Goal: Task Accomplishment & Management: Use online tool/utility

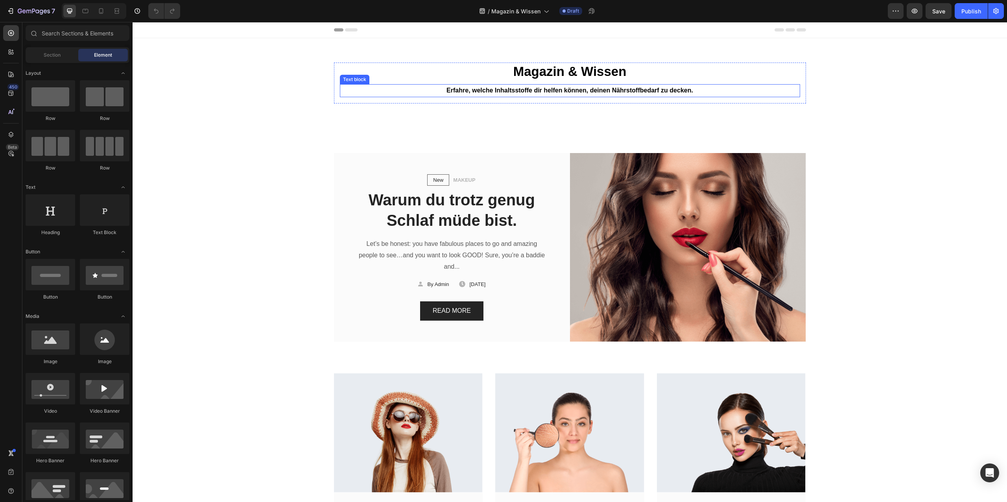
click at [552, 91] on strong "Erfahre, welche Inhaltsstoffe dir helfen können, deinen Nährstoffbedarf zu deck…" at bounding box center [569, 90] width 247 height 7
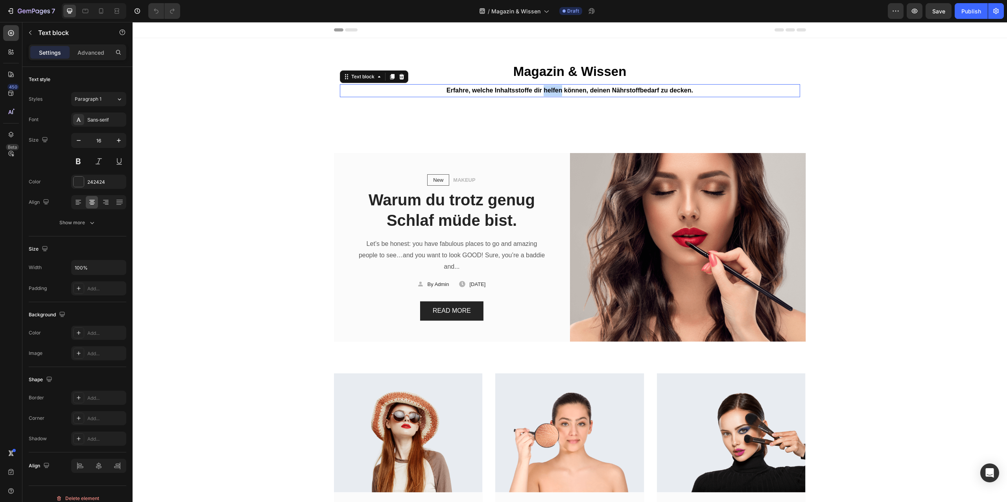
click at [552, 91] on strong "Erfahre, welche Inhaltsstoffe dir helfen können, deinen Nährstoffbedarf zu deck…" at bounding box center [569, 90] width 247 height 7
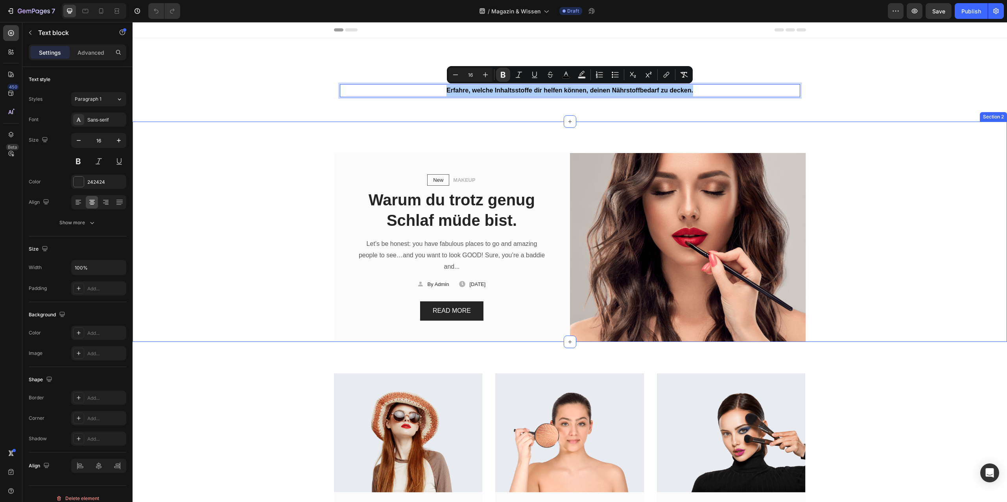
click at [524, 130] on div "New Text block Row MAKEUP Text block Row Warum du trotz genug Schlaf müde bist.…" at bounding box center [570, 232] width 874 height 220
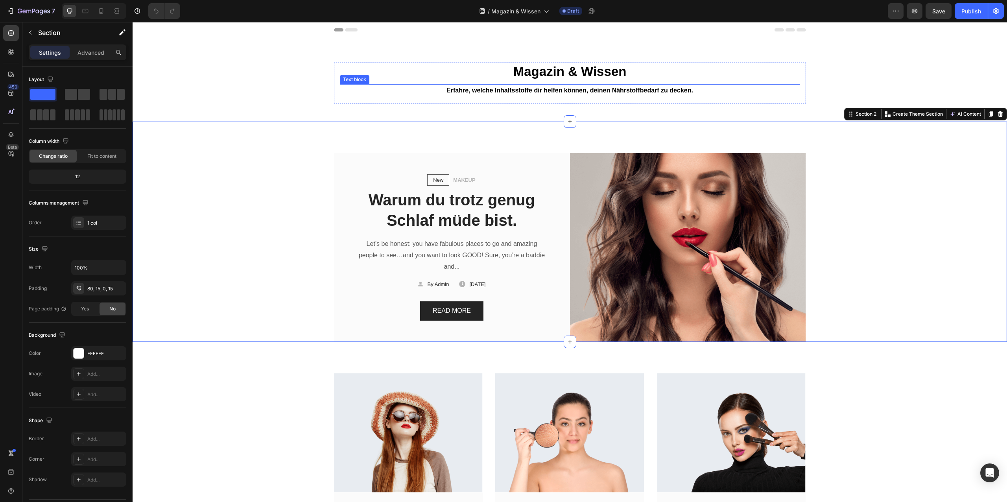
click at [550, 91] on strong "Erfahre, welche Inhaltsstoffe dir helfen können, deinen Nährstoffbedarf zu deck…" at bounding box center [569, 90] width 247 height 7
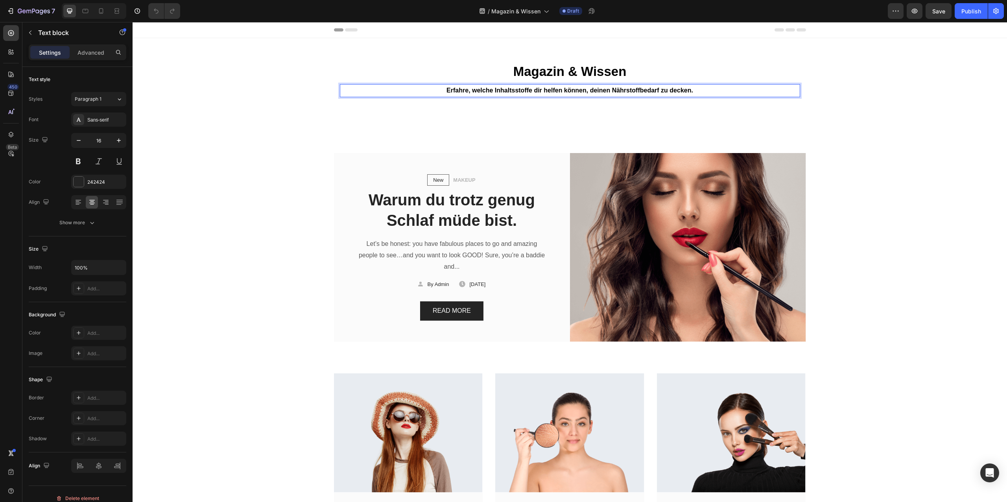
click at [550, 91] on strong "Erfahre, welche Inhaltsstoffe dir helfen können, deinen Nährstoffbedarf zu deck…" at bounding box center [569, 90] width 247 height 7
click at [545, 88] on strong "Welche Inhaltsstoffe können dir" at bounding box center [569, 90] width 95 height 7
click at [662, 88] on p "Welche Produkte und Inhaltsstoffe können dir" at bounding box center [570, 90] width 459 height 11
click at [815, 155] on div "New Text block Row MAKEUP Text block Row Warum du trotz genug Schlaf müde bist.…" at bounding box center [569, 247] width 862 height 189
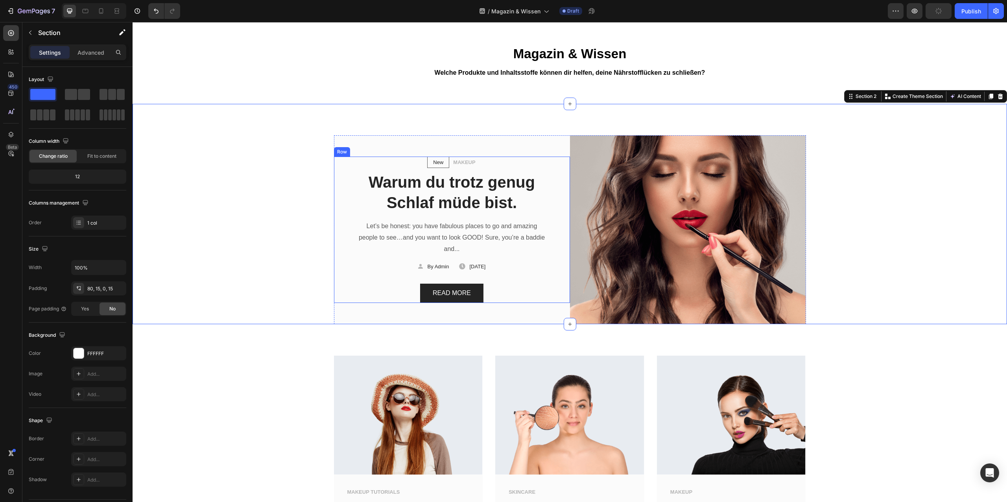
scroll to position [20, 0]
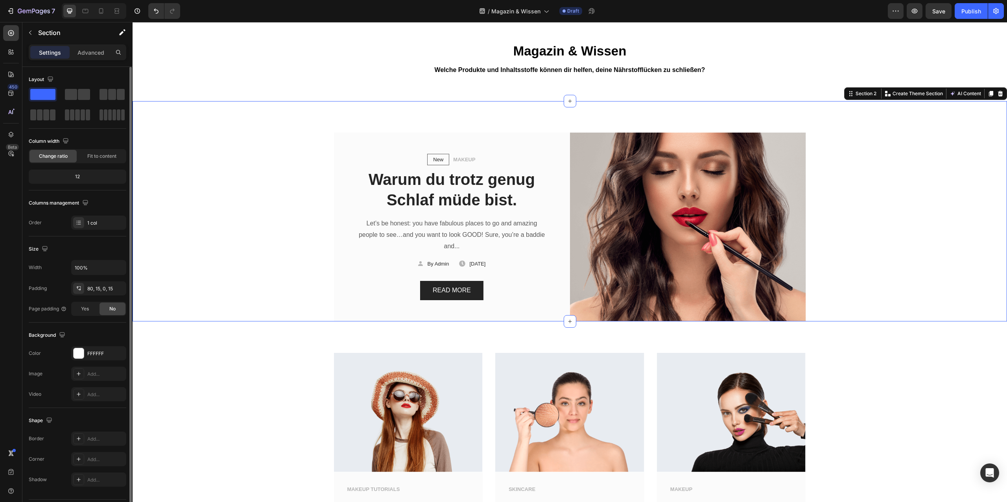
click at [29, 193] on div "Layout Column width Change ratio Fit to content 12 Columns management Order 1 c…" at bounding box center [78, 151] width 98 height 157
click at [10, 98] on div "450" at bounding box center [11, 93] width 16 height 16
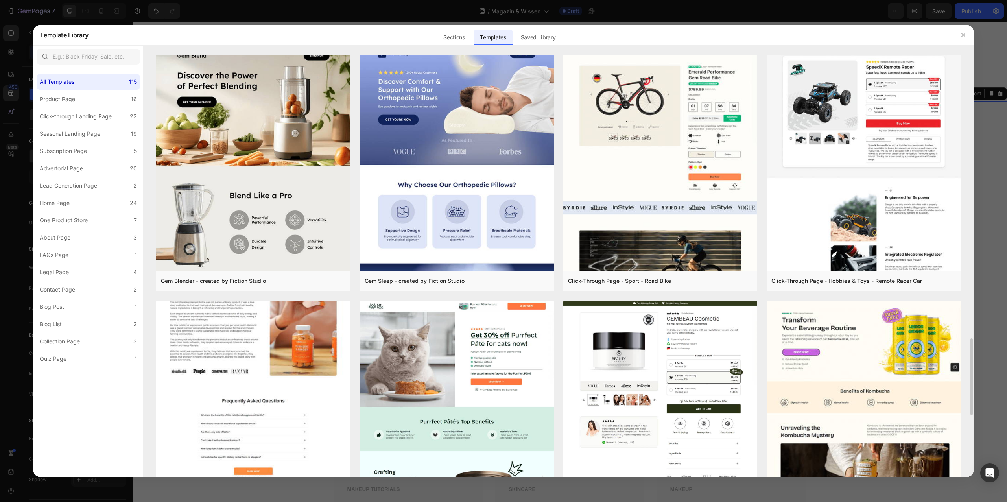
scroll to position [1645, 0]
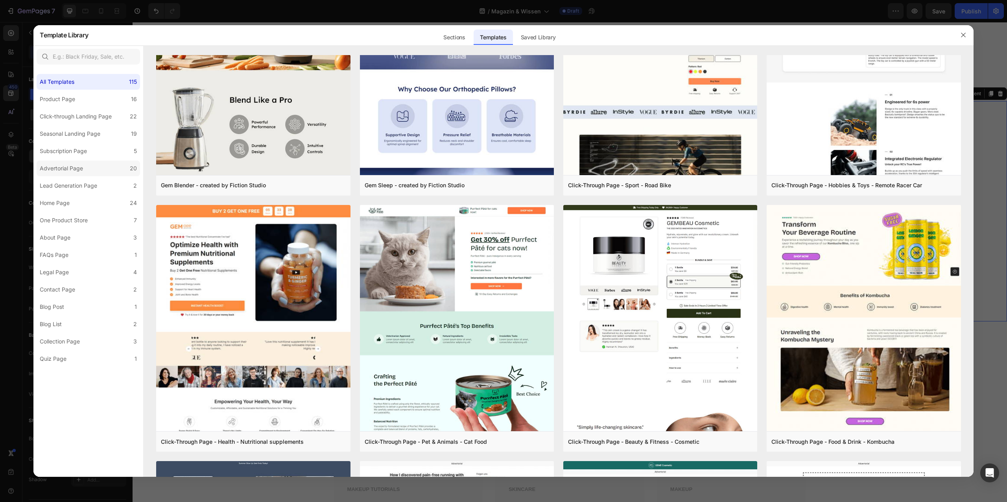
click at [76, 162] on label "Advertorial Page 20" at bounding box center [88, 168] width 103 height 16
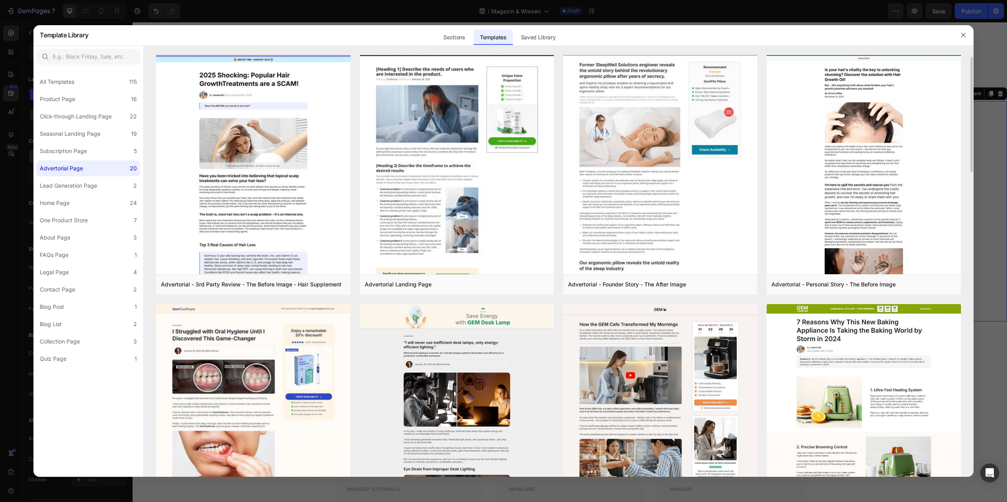
scroll to position [9, 0]
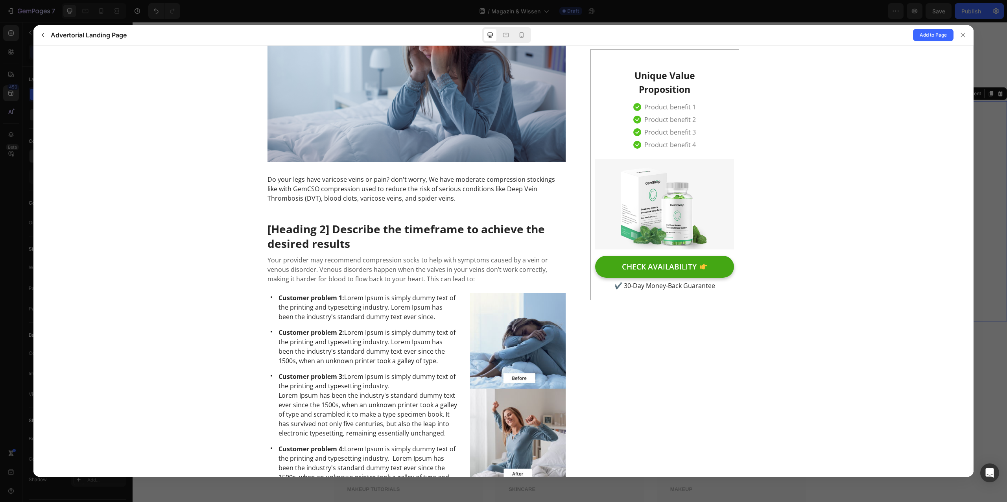
scroll to position [0, 0]
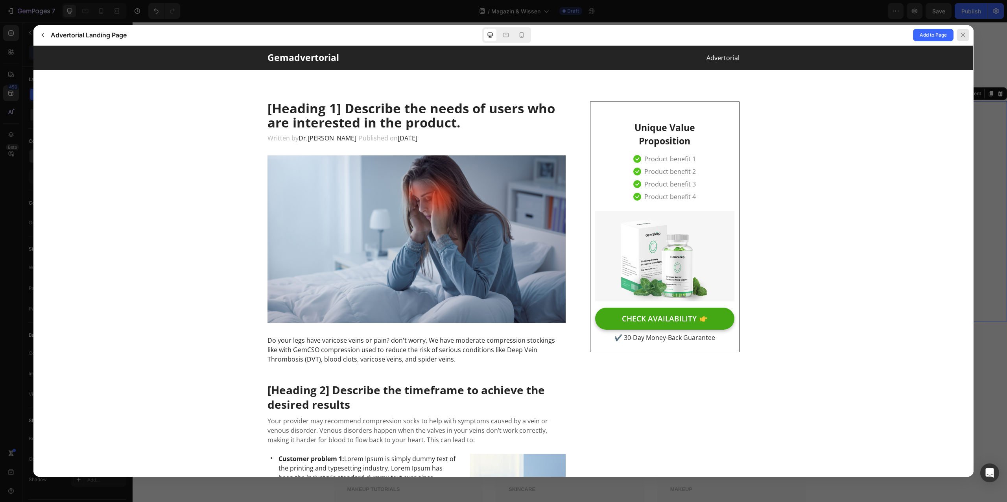
click at [965, 32] on icon at bounding box center [963, 35] width 6 height 6
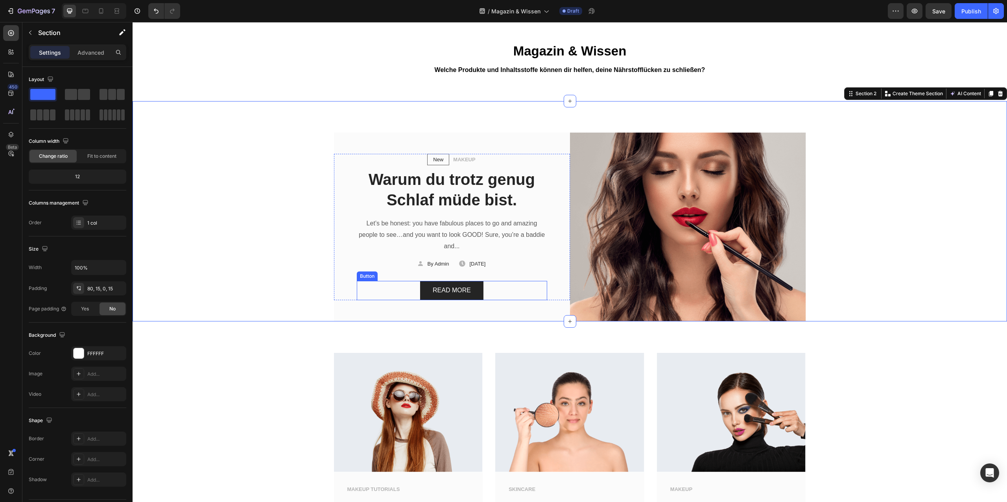
click at [499, 294] on div "READ MORE Button" at bounding box center [452, 290] width 190 height 19
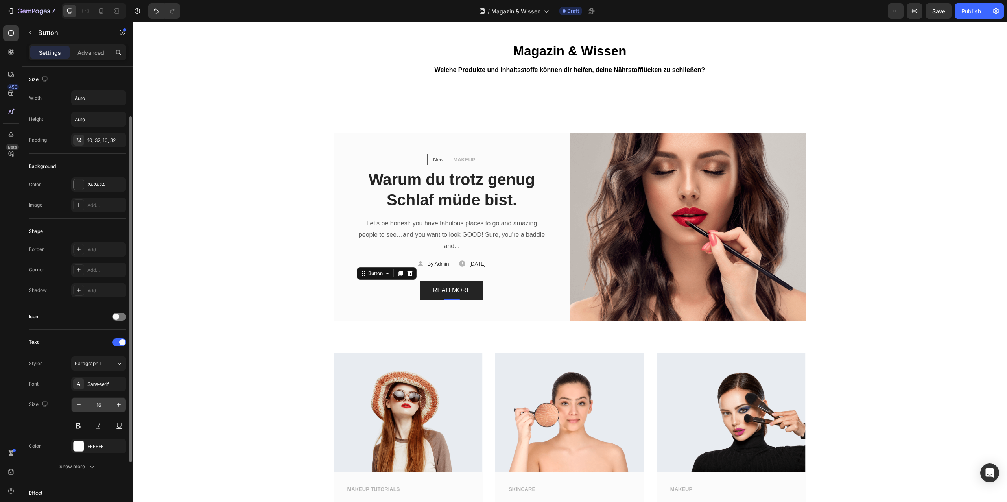
scroll to position [147, 0]
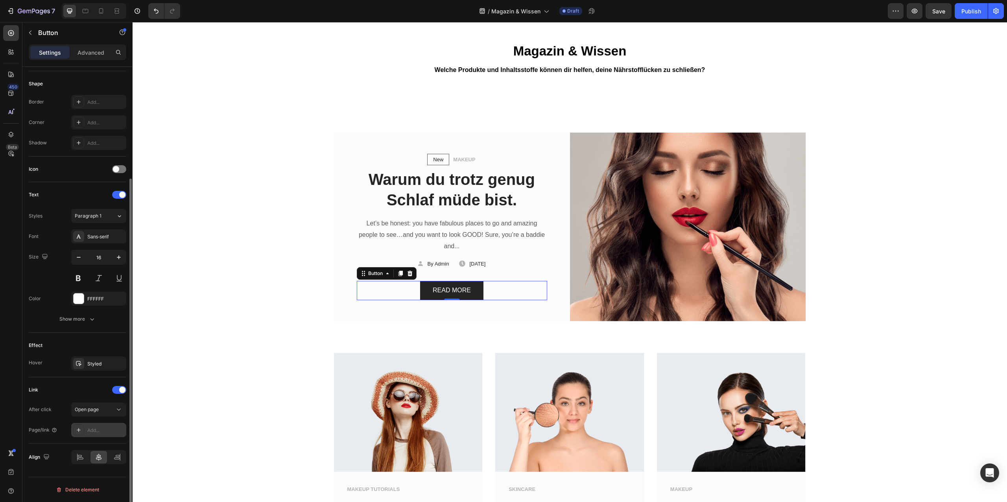
click at [99, 431] on div "Add..." at bounding box center [105, 430] width 37 height 7
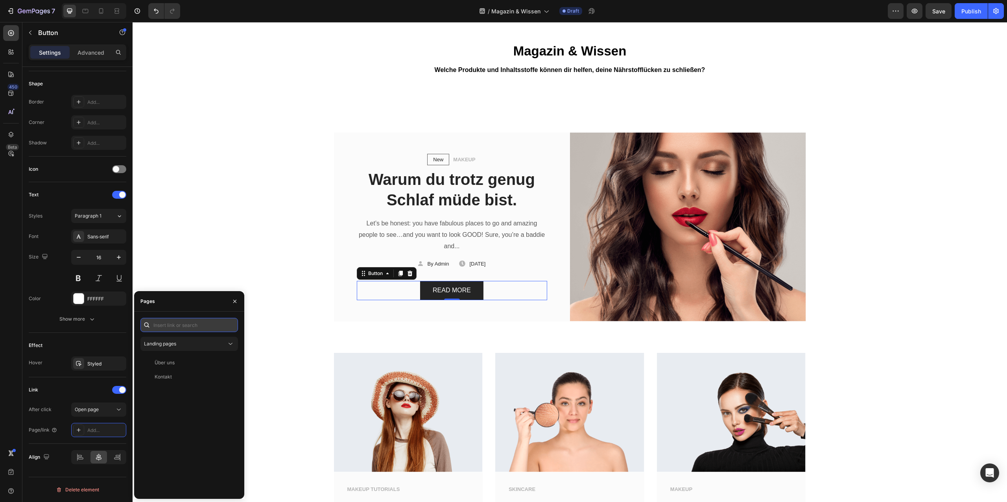
click at [183, 327] on input "text" at bounding box center [189, 325] width 98 height 14
click at [215, 232] on div "New Text block Row MAKEUP Text block Row Warum du trotz genug Schlaf müde bist.…" at bounding box center [569, 227] width 862 height 189
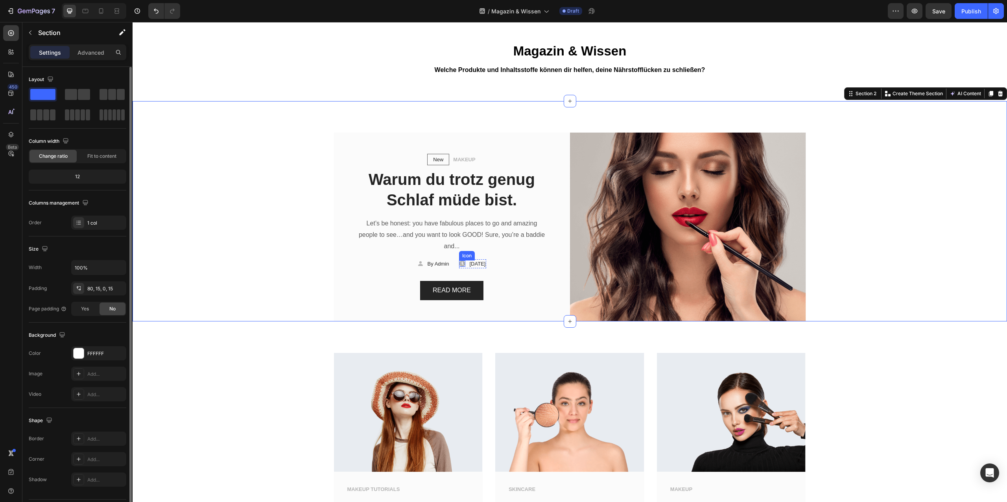
scroll to position [0, 0]
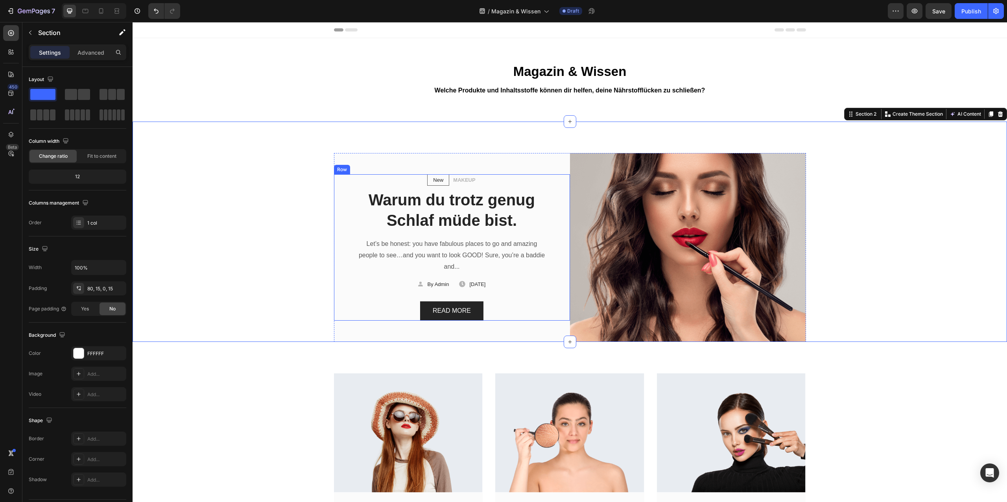
click at [559, 234] on div "New Text block Row MAKEUP Text block Row Warum du trotz genug Schlaf müde bist.…" at bounding box center [452, 247] width 236 height 146
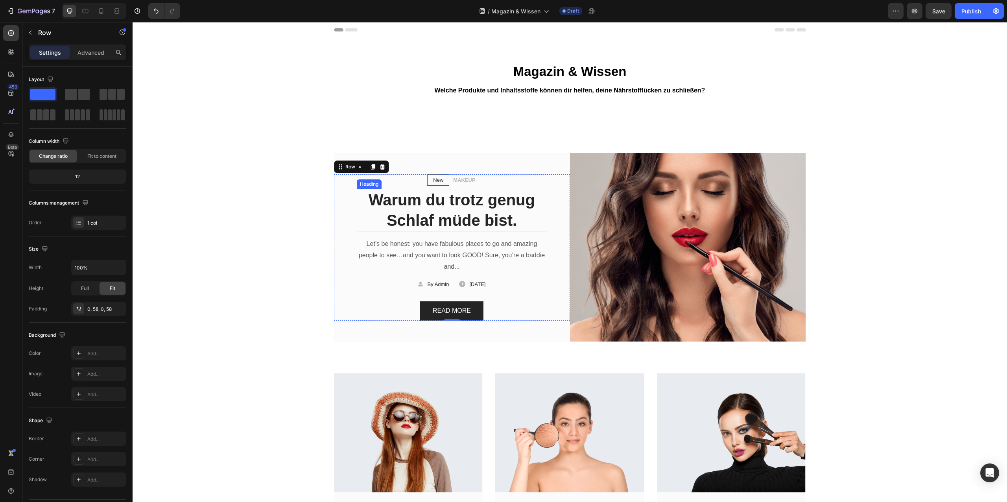
click at [480, 206] on h2 "Warum du trotz genug Schlaf müde bist." at bounding box center [452, 210] width 190 height 42
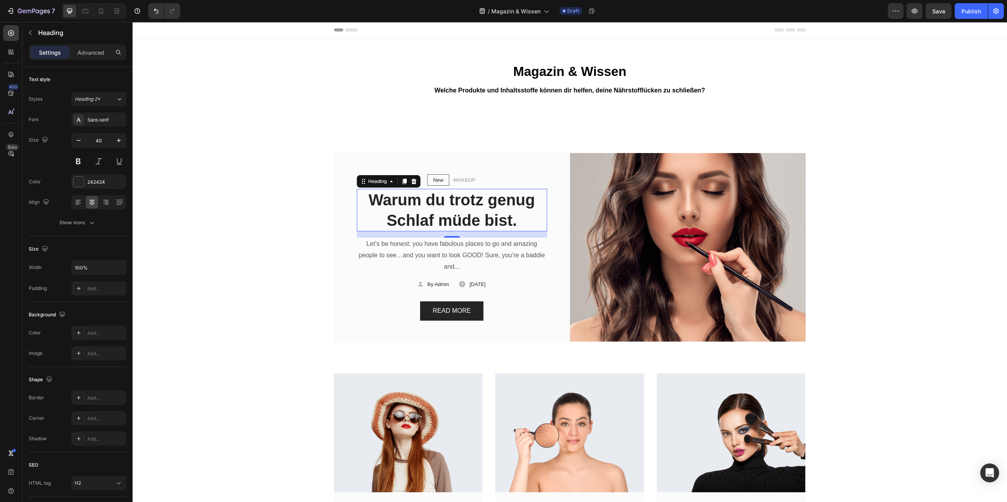
click at [480, 206] on h2 "Warum du trotz genug Schlaf müde bist." at bounding box center [452, 210] width 190 height 42
click at [480, 206] on p "Warum du trotz genug Schlaf müde bist." at bounding box center [451, 210] width 189 height 41
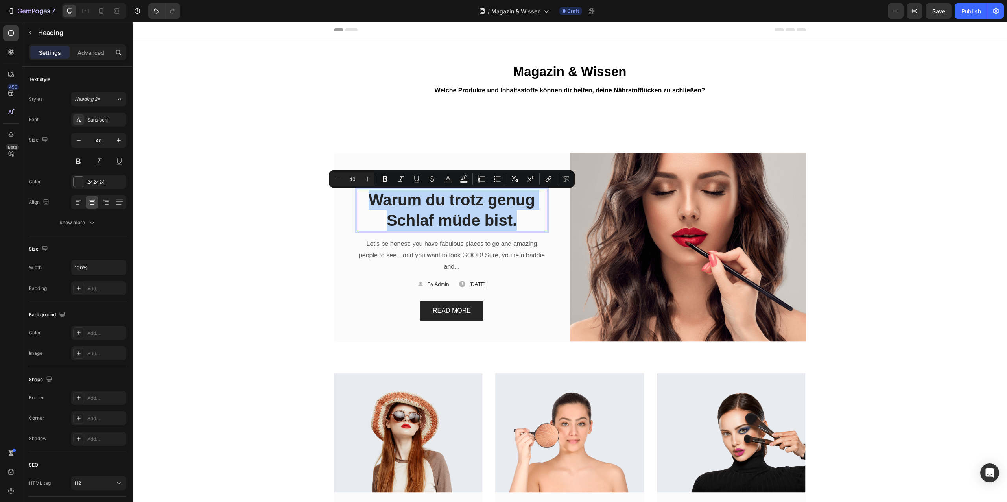
click at [508, 220] on p "Warum du trotz genug Schlaf müde bist." at bounding box center [451, 210] width 189 height 41
drag, startPoint x: 525, startPoint y: 228, endPoint x: 371, endPoint y: 204, distance: 156.0
click at [371, 204] on p "Warum du trotz genug Schlaf müde bist." at bounding box center [451, 210] width 189 height 41
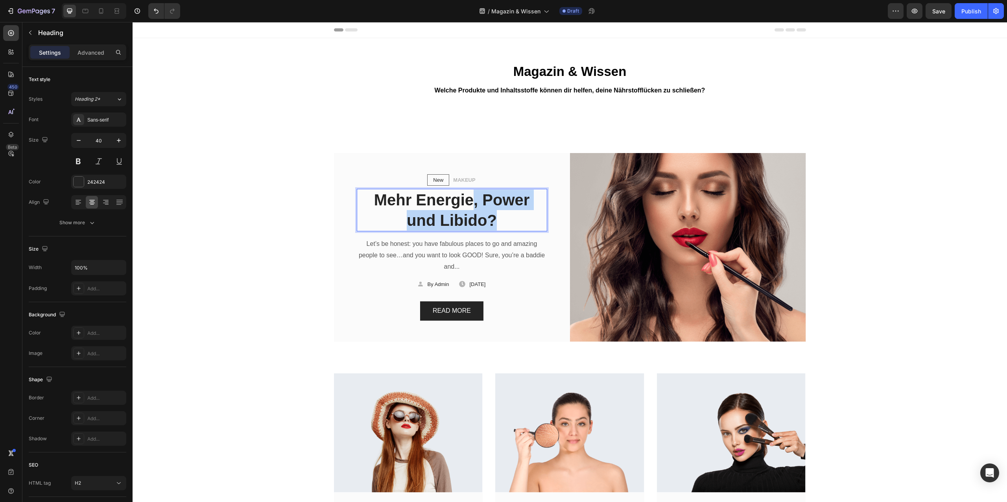
drag, startPoint x: 509, startPoint y: 217, endPoint x: 474, endPoint y: 206, distance: 36.7
click at [474, 206] on p "Mehr Energie, Power und Libido?" at bounding box center [451, 210] width 189 height 41
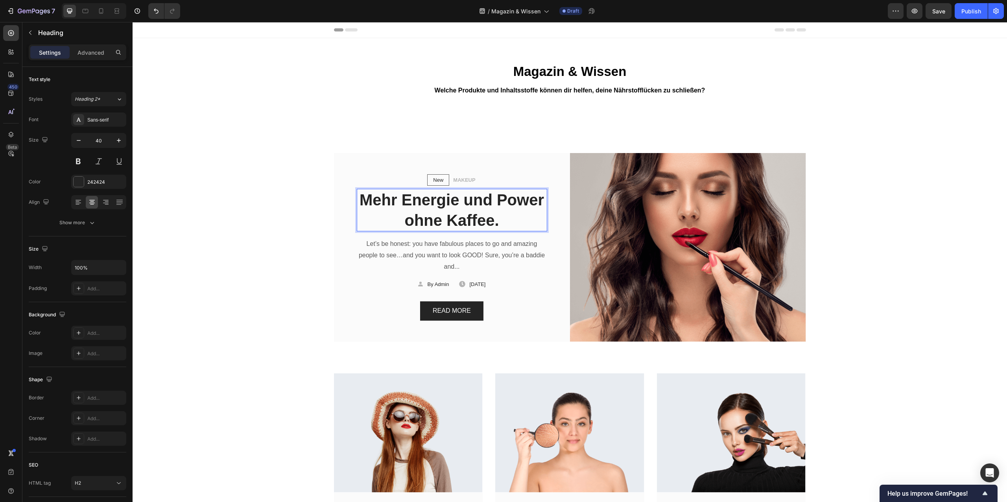
click at [509, 217] on p "Mehr Energie und Power ohne Kaffee." at bounding box center [451, 210] width 189 height 41
click at [427, 288] on div "By Admin" at bounding box center [438, 284] width 23 height 9
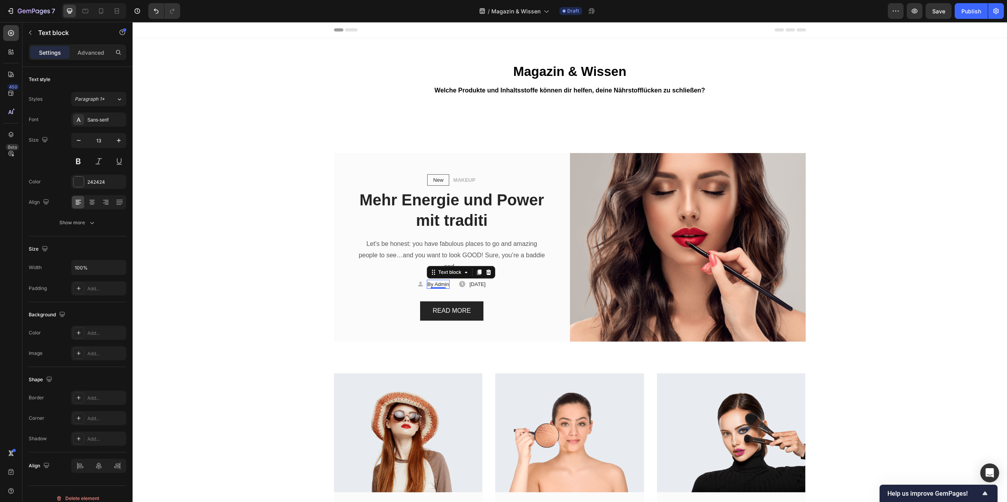
click at [427, 283] on p "By Admin" at bounding box center [438, 284] width 22 height 8
click at [469, 286] on p "[DATE]" at bounding box center [473, 284] width 16 height 8
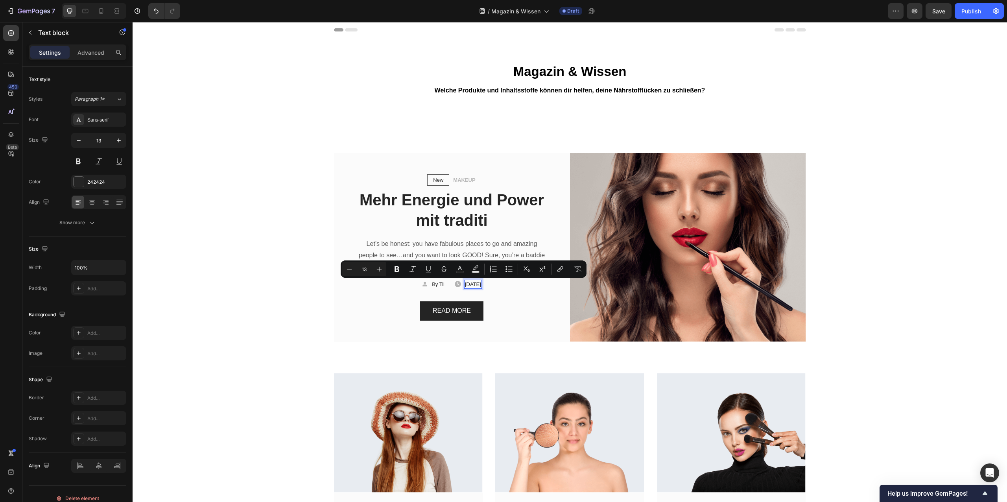
click at [479, 285] on p "[DATE]" at bounding box center [473, 284] width 16 height 8
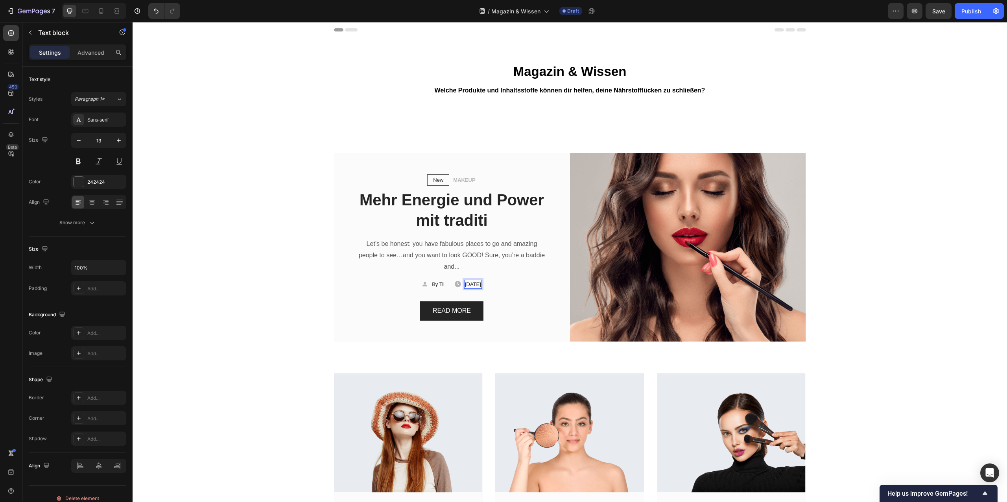
click at [481, 285] on p "[DATE]" at bounding box center [473, 284] width 16 height 8
click at [473, 284] on p "[DATE]" at bounding box center [473, 284] width 16 height 8
click at [479, 285] on p "[DATE]" at bounding box center [473, 284] width 16 height 8
click at [481, 285] on p "[DATE]" at bounding box center [473, 284] width 16 height 8
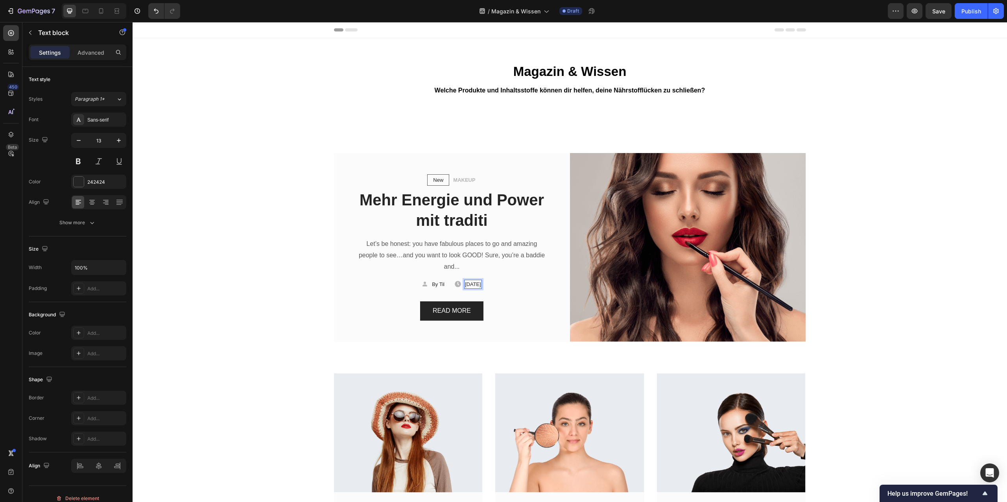
click at [465, 284] on p "[DATE]" at bounding box center [473, 284] width 16 height 8
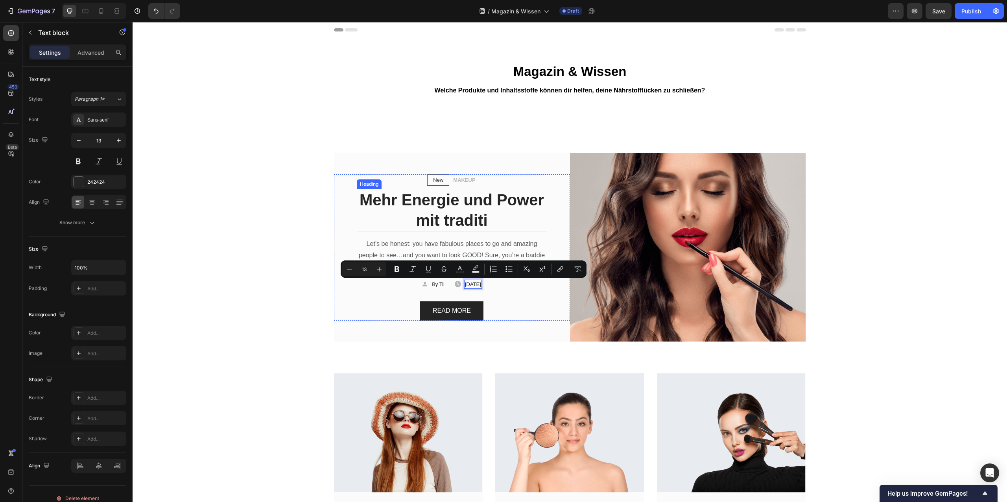
click at [460, 201] on p "Mehr Energie und Power mit traditi" at bounding box center [451, 210] width 189 height 41
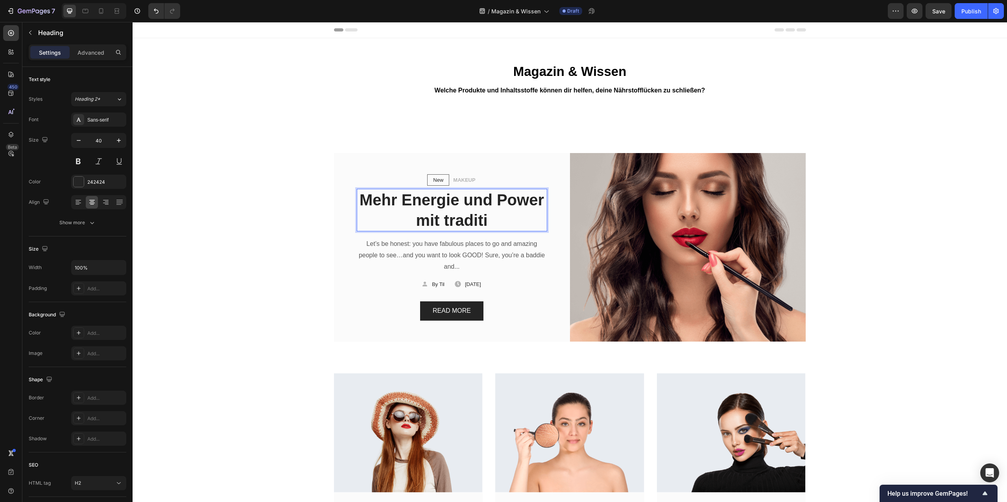
click at [493, 218] on p "Mehr Energie und Power mit traditi" at bounding box center [451, 210] width 189 height 41
click at [485, 218] on p "Mehr Energie und Power mit traditi" at bounding box center [451, 210] width 189 height 41
drag, startPoint x: 497, startPoint y: 218, endPoint x: 409, endPoint y: 217, distance: 88.5
click at [409, 217] on p "Mehr Energie und Power mit traditi" at bounding box center [451, 210] width 189 height 41
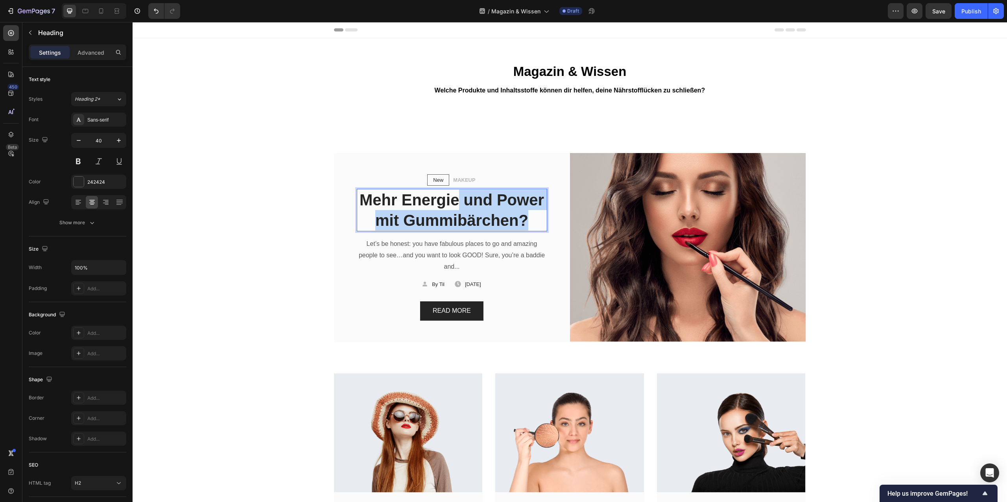
drag, startPoint x: 532, startPoint y: 219, endPoint x: 461, endPoint y: 198, distance: 73.9
click at [461, 198] on p "Mehr Energie und Power mit Gummibärchen?" at bounding box center [451, 210] width 189 height 41
click at [470, 203] on p "Mehr Energie aus einem traditionellem Elemet" at bounding box center [451, 210] width 189 height 41
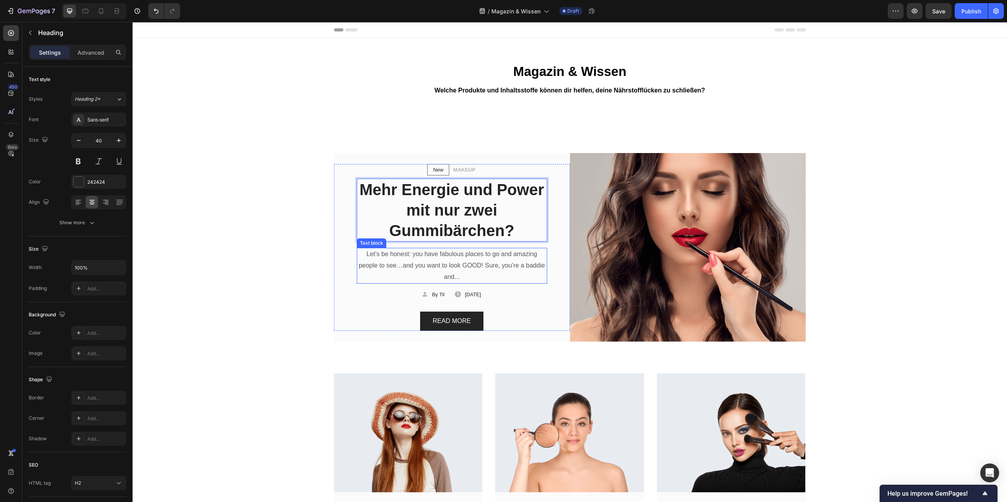
click at [470, 250] on p "Let’s be honest: you have fabulous places to go and amazing people to see…and y…" at bounding box center [451, 266] width 189 height 34
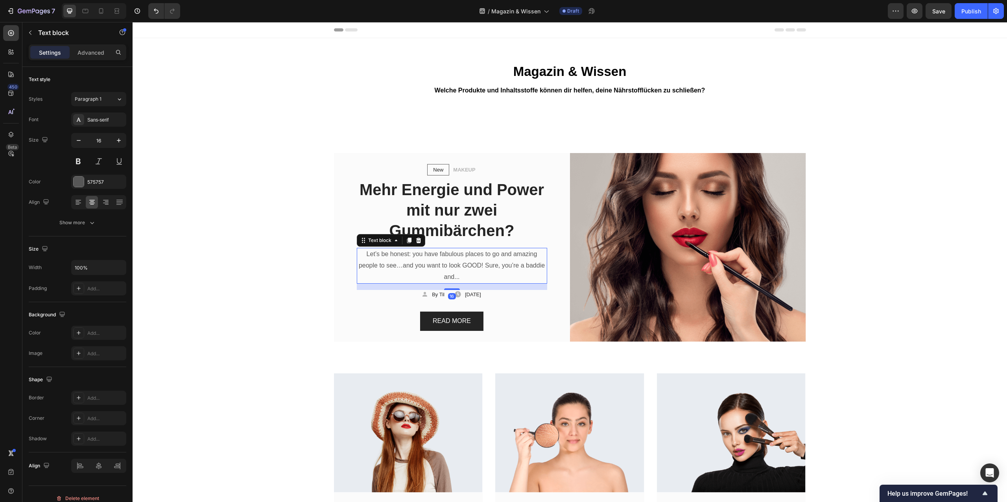
click at [468, 270] on p "Let’s be honest: you have fabulous places to go and amazing people to see…and y…" at bounding box center [451, 266] width 189 height 34
click at [469, 274] on p "Let’s be honest: you have fabulous places to go and amazing people to see…and y…" at bounding box center [451, 266] width 189 height 34
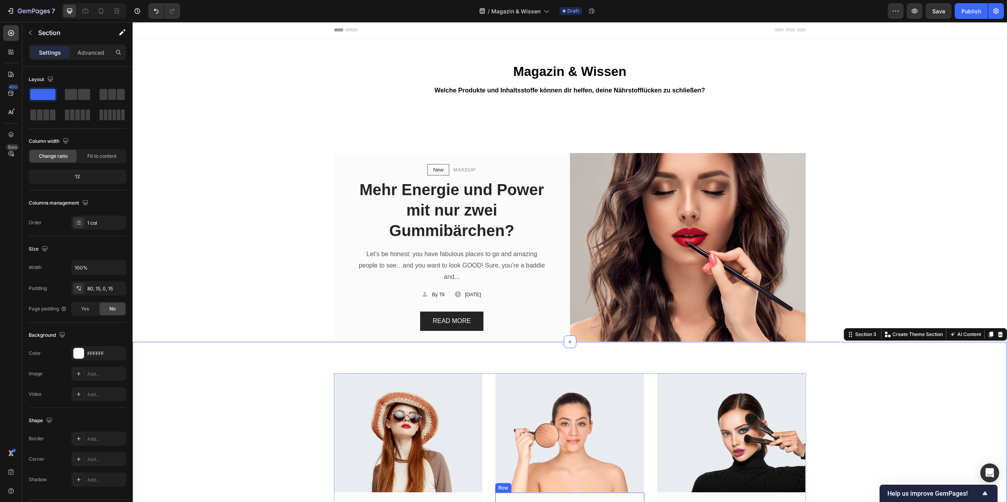
scroll to position [1, 0]
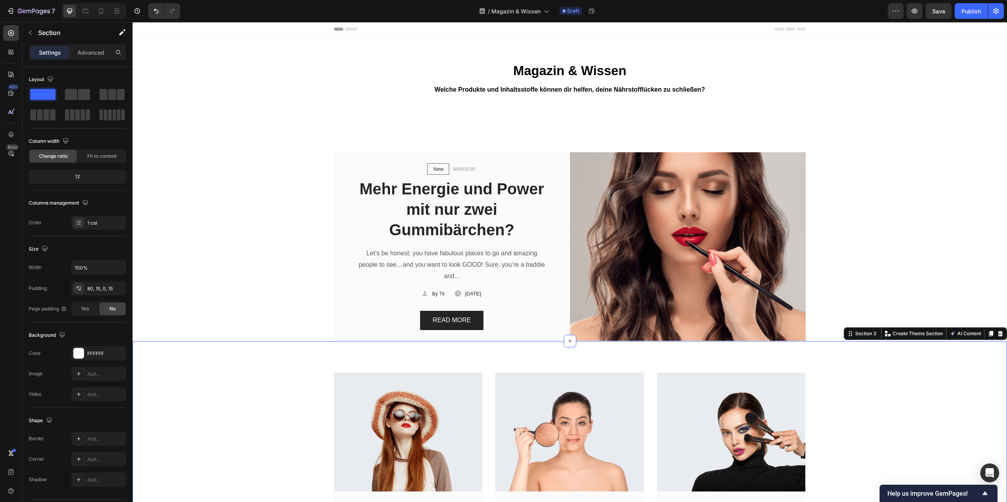
click at [433, 206] on p "Mehr Energie und Power mit nur zwei Gummibärchen?" at bounding box center [451, 209] width 189 height 61
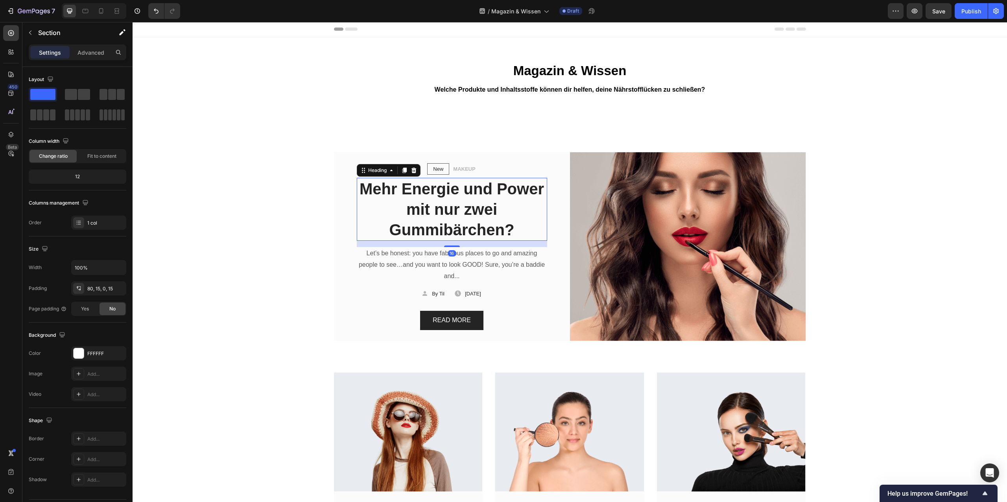
click at [433, 206] on p "Mehr Energie und Power mit nur zwei Gummibärchen?" at bounding box center [451, 209] width 189 height 61
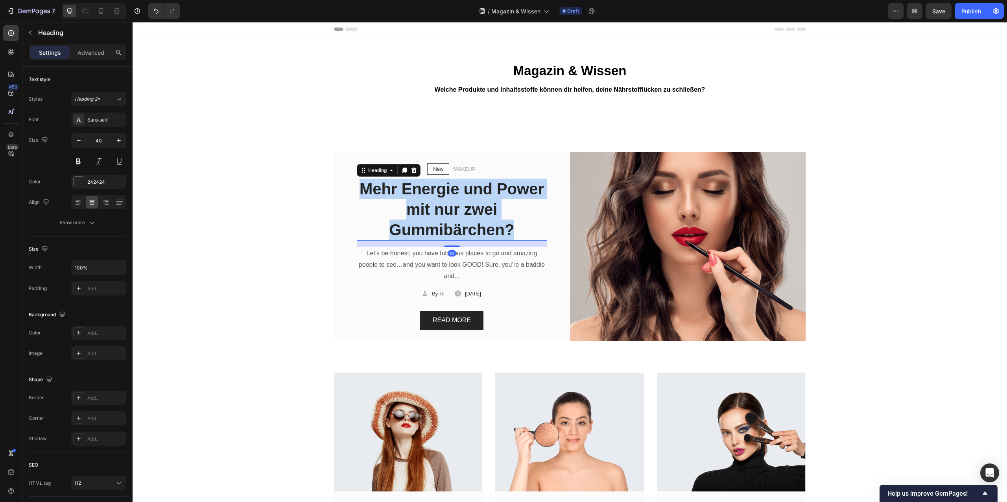
click at [433, 206] on p "Mehr Energie und Power mit nur zwei Gummibärchen?" at bounding box center [451, 209] width 189 height 61
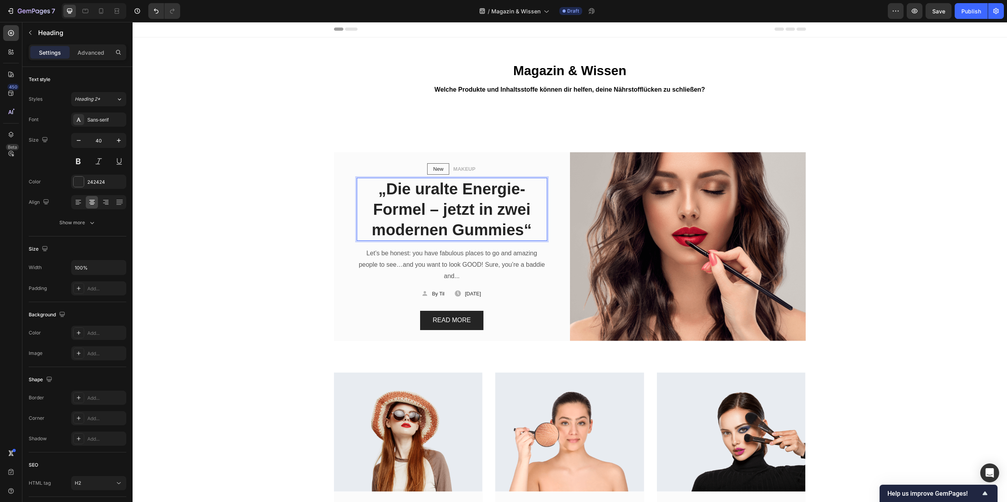
click at [387, 191] on p "„Die uralte Energie-Formel – jetzt in zwei modernen Gummies“" at bounding box center [451, 209] width 189 height 61
click at [536, 228] on p "Die uralte Energie-Formel – jetzt in zwei modernen Gummies“" at bounding box center [451, 209] width 189 height 61
click at [494, 271] on p "Let’s be honest: you have fabulous places to go and amazing people to see…and y…" at bounding box center [451, 265] width 189 height 34
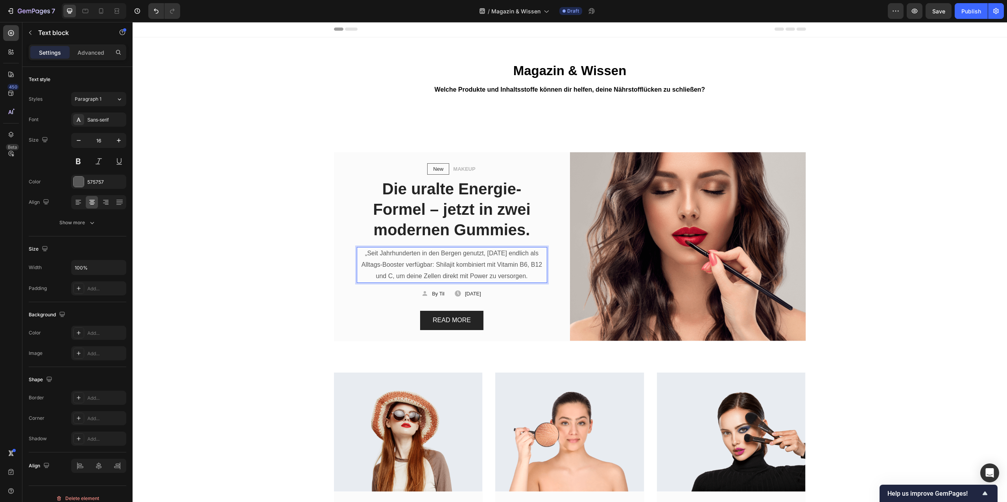
click at [368, 254] on p "„Seit Jahrhunderten in den Bergen genutzt, [DATE] endlich als Alltags-Booster v…" at bounding box center [451, 265] width 189 height 34
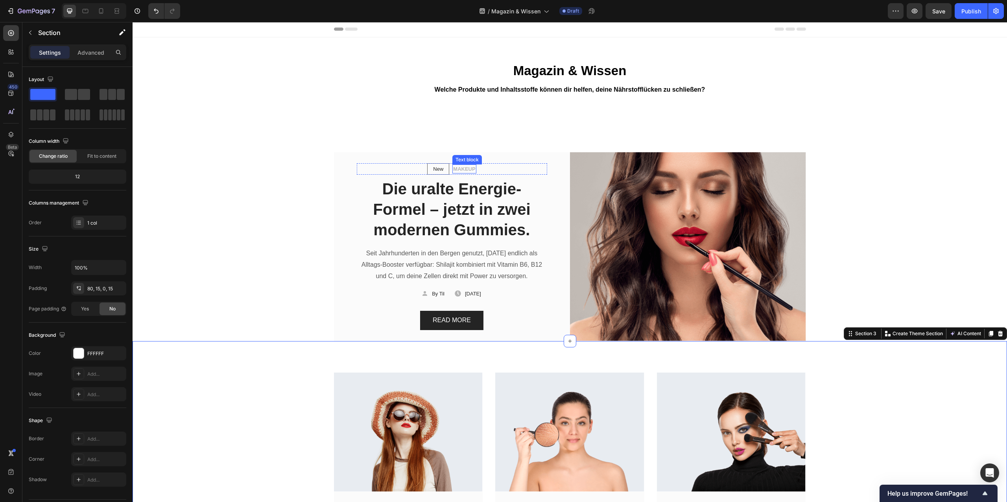
click at [467, 167] on p "MAKEUP" at bounding box center [464, 169] width 22 height 8
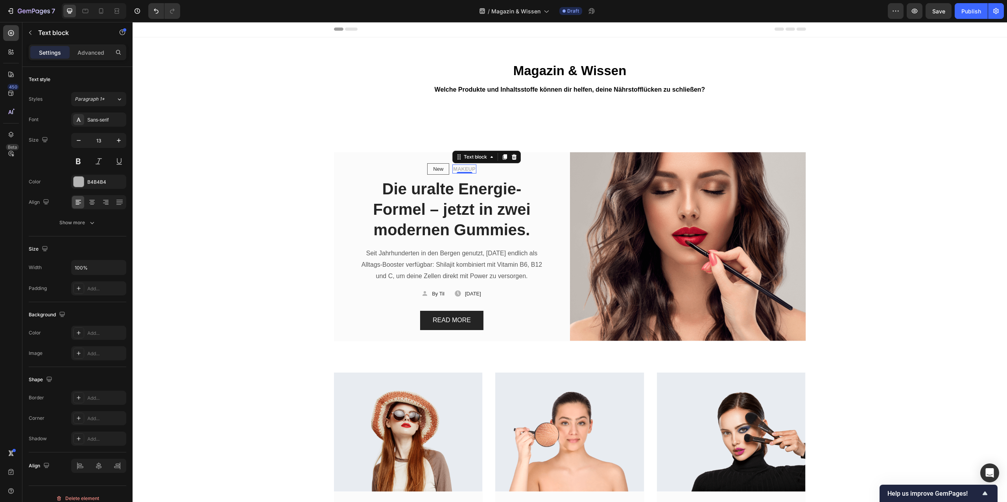
click at [467, 170] on p "MAKEUP" at bounding box center [464, 169] width 22 height 8
click at [464, 169] on p "MAKEUP" at bounding box center [464, 169] width 22 height 8
click at [465, 184] on p "Die uralte Energie-Formel – jetzt in zwei modernen Gummies." at bounding box center [451, 209] width 189 height 61
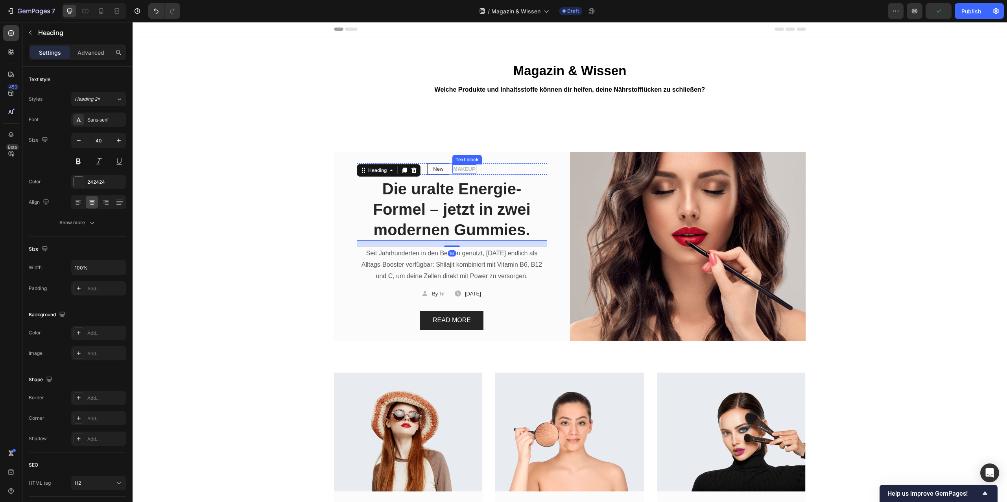
click at [462, 169] on p "MAKEUP" at bounding box center [464, 169] width 22 height 8
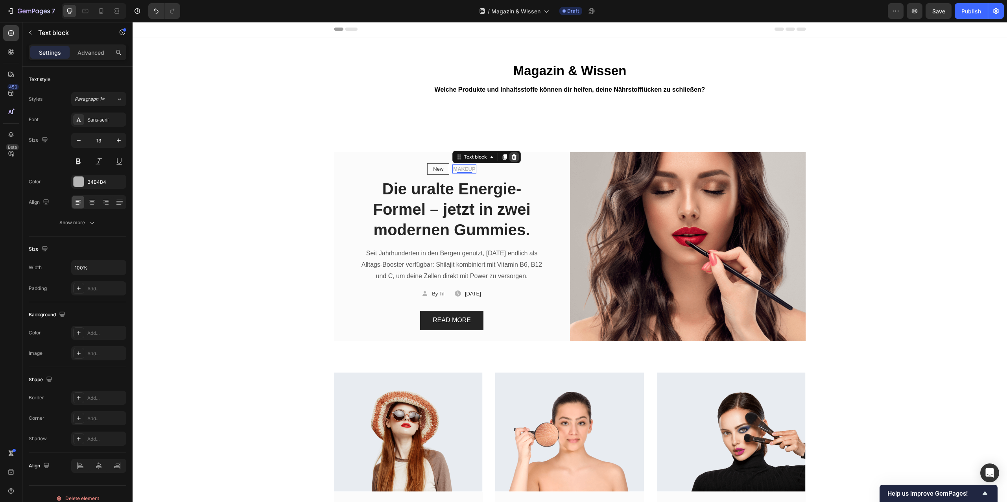
click at [512, 158] on icon at bounding box center [514, 157] width 5 height 6
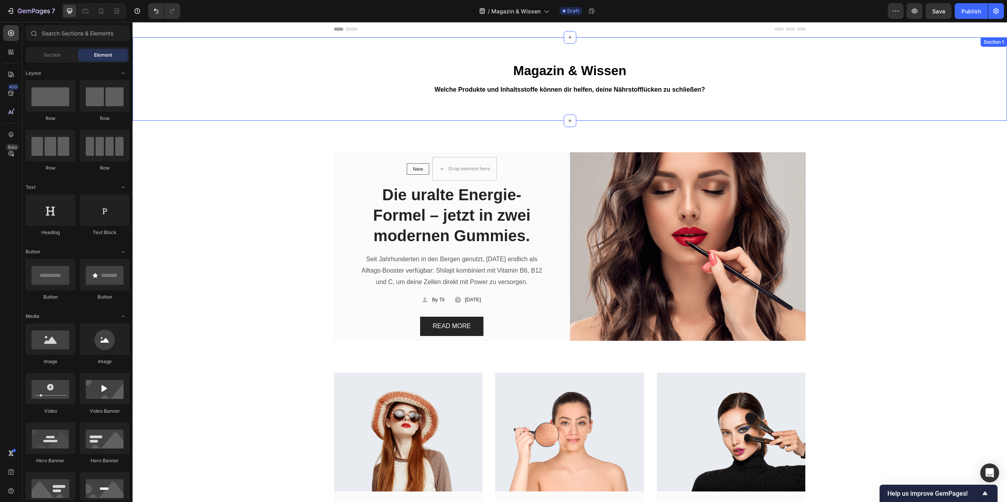
click at [501, 118] on div "Magazin & Wissen Heading Welche Produkte und Inhaltsstoffe können dir helfen, d…" at bounding box center [570, 78] width 874 height 83
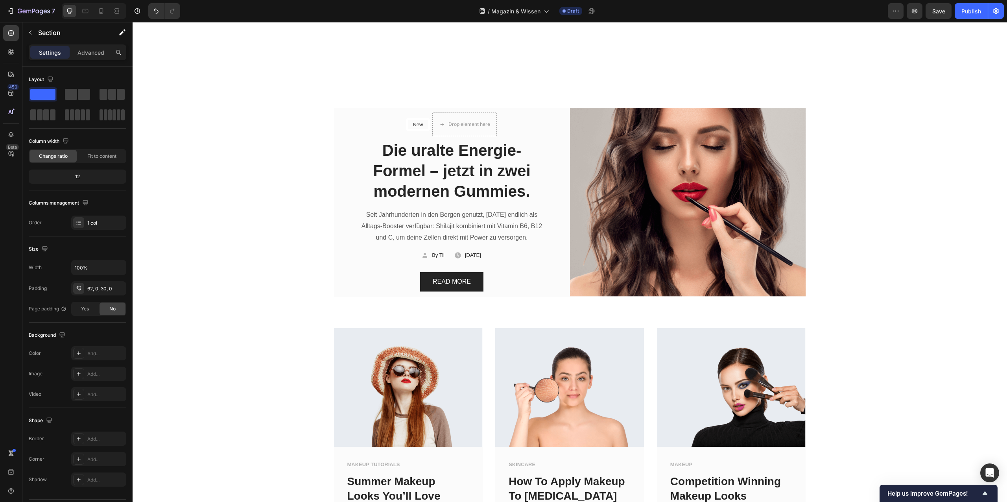
scroll to position [0, 0]
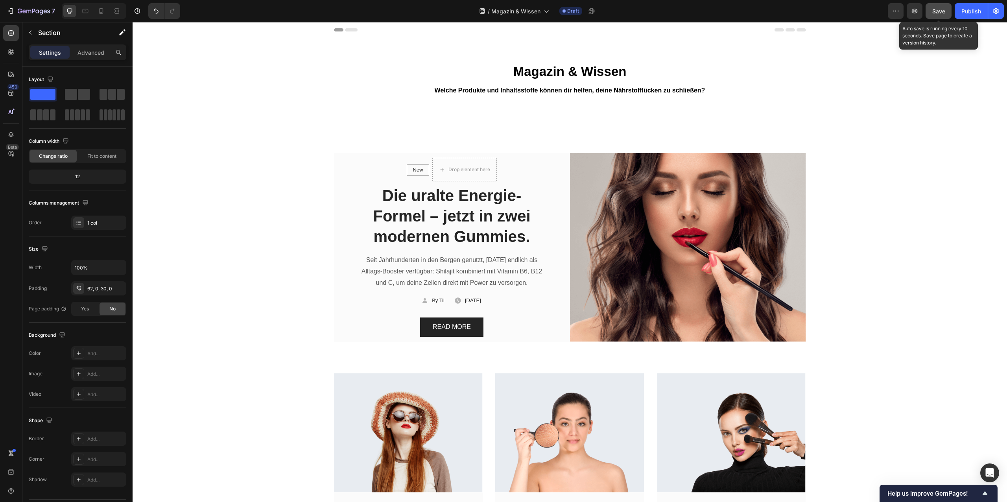
click at [937, 17] on button "Save" at bounding box center [938, 11] width 26 height 16
click at [10, 86] on div "450" at bounding box center [12, 87] width 11 height 6
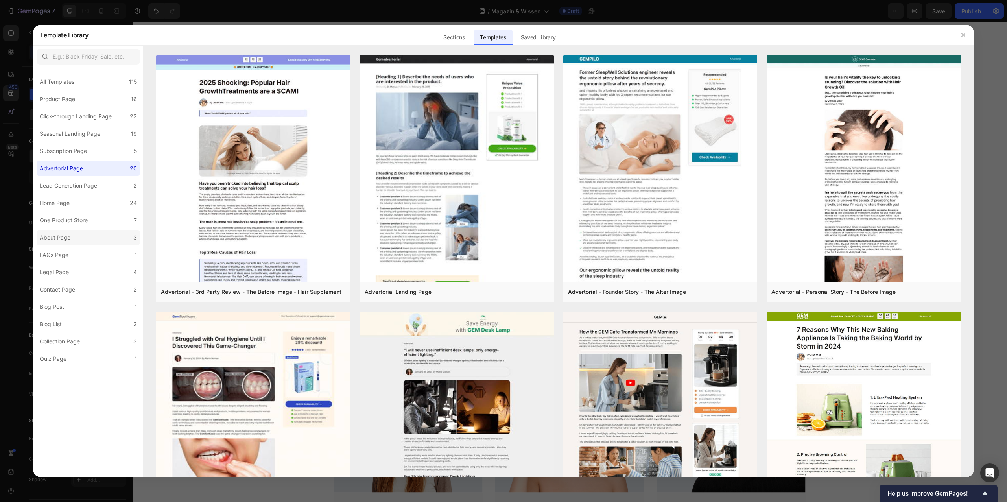
click at [86, 233] on label "About Page 3" at bounding box center [88, 238] width 103 height 16
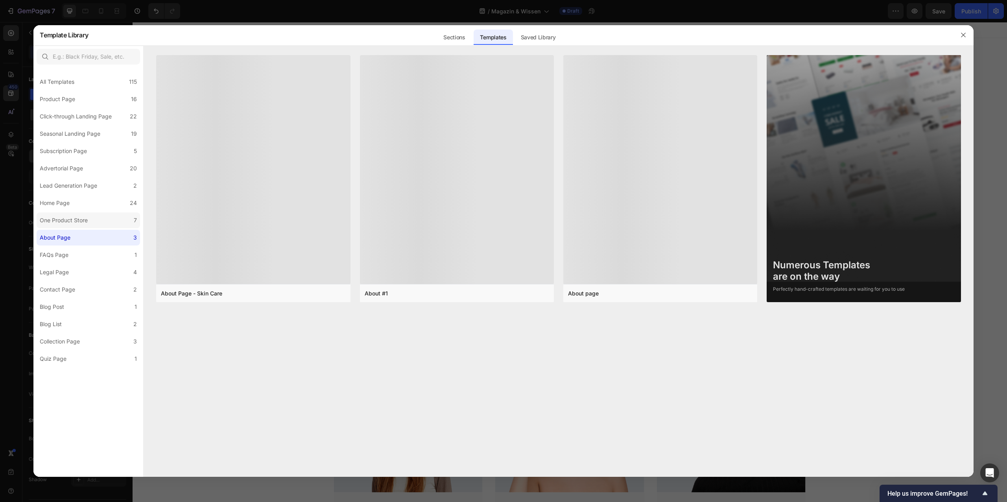
click at [86, 223] on div "One Product Store" at bounding box center [64, 220] width 48 height 9
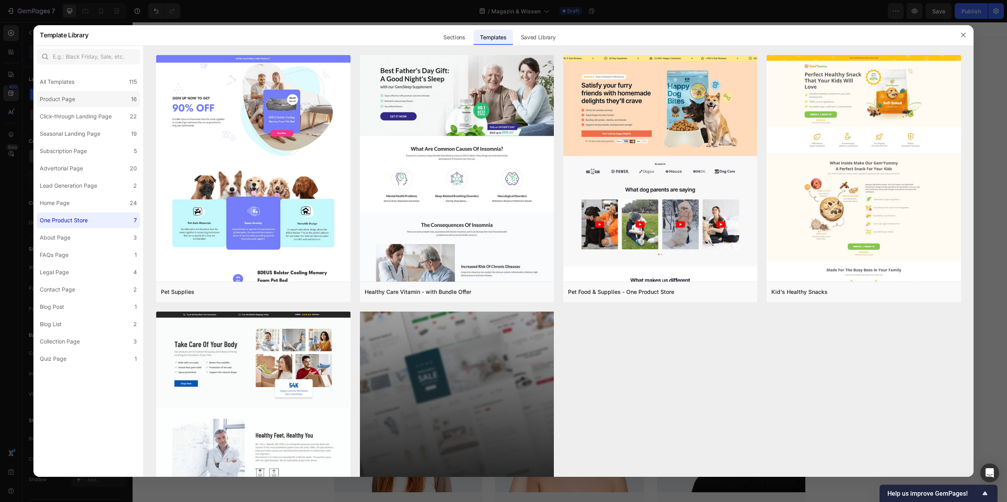
click at [84, 103] on label "Product Page 16" at bounding box center [88, 99] width 103 height 16
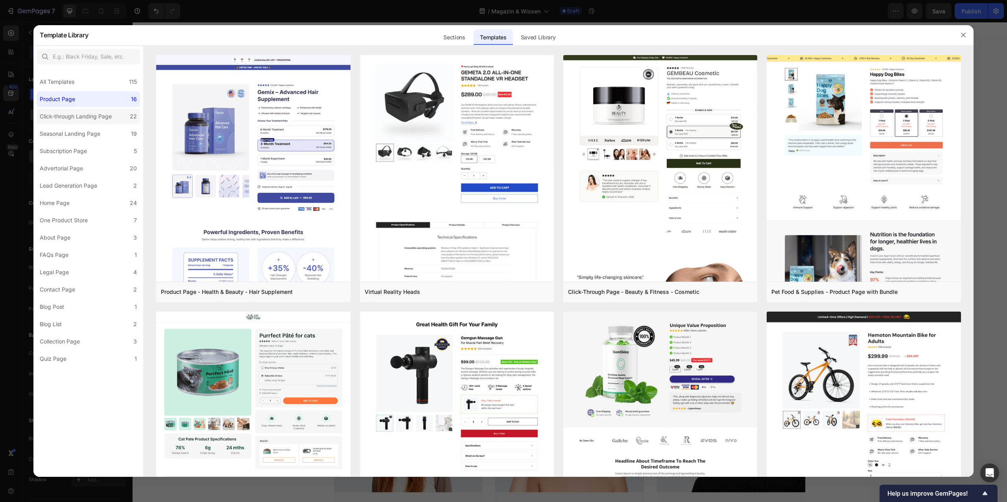
click at [91, 116] on div "Click-through Landing Page" at bounding box center [76, 116] width 72 height 9
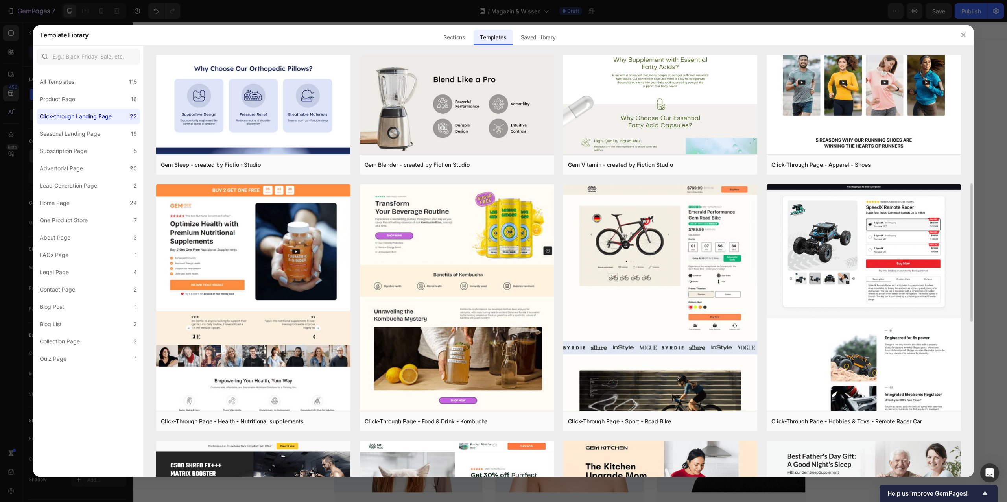
scroll to position [385, 0]
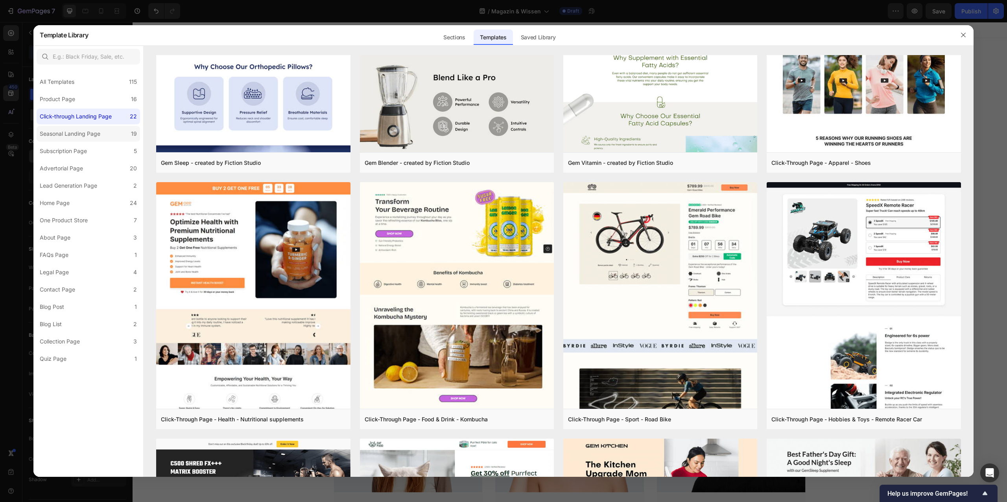
click at [78, 130] on div "Seasonal Landing Page" at bounding box center [70, 133] width 61 height 9
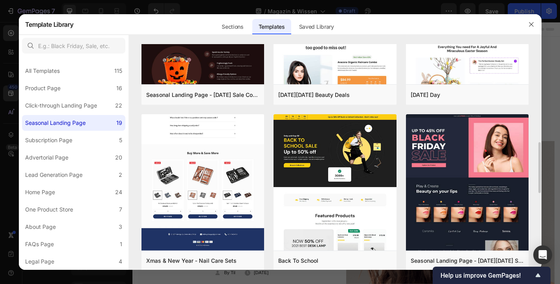
scroll to position [428, 0]
